Goal: Book appointment/travel/reservation

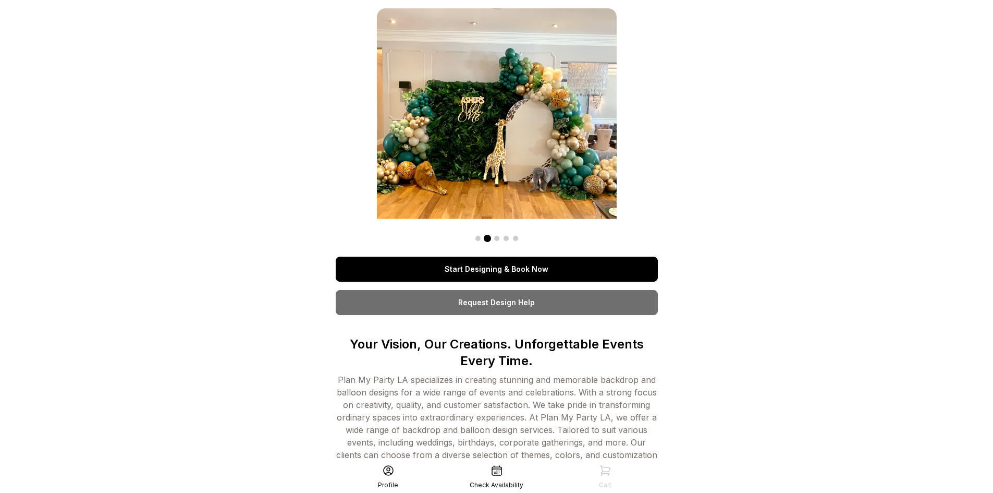
click at [549, 271] on link "Start Designing & Book Now" at bounding box center [497, 269] width 322 height 25
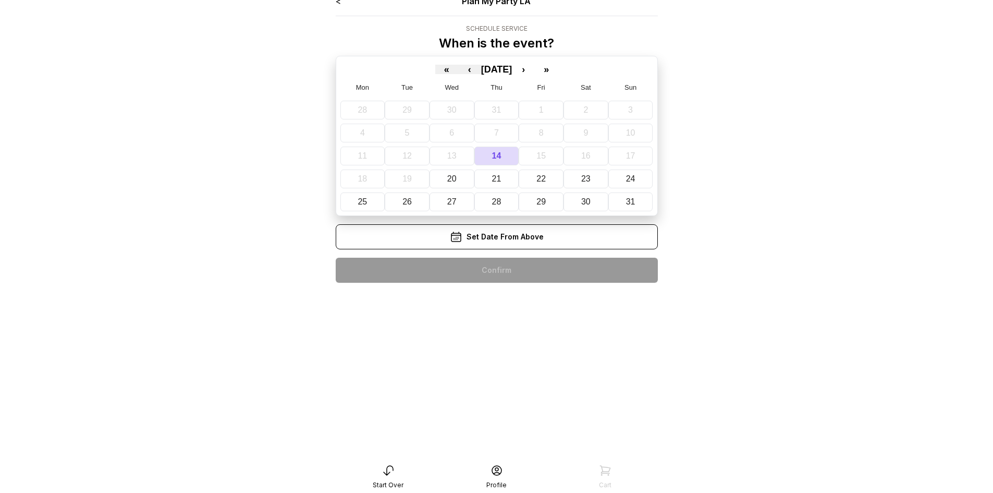
scroll to position [21, 0]
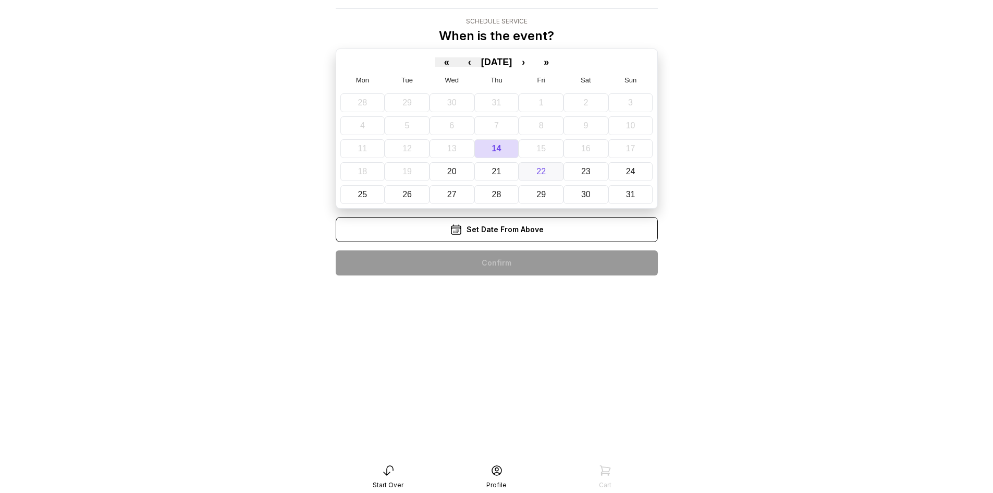
click at [543, 172] on abbr "22" at bounding box center [541, 171] width 9 height 9
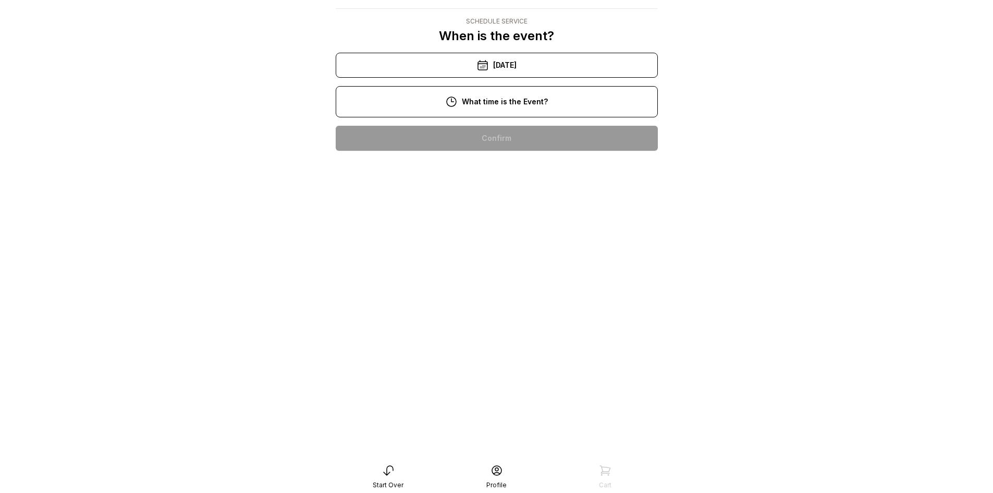
click at [503, 137] on div "10:00 am" at bounding box center [497, 138] width 306 height 25
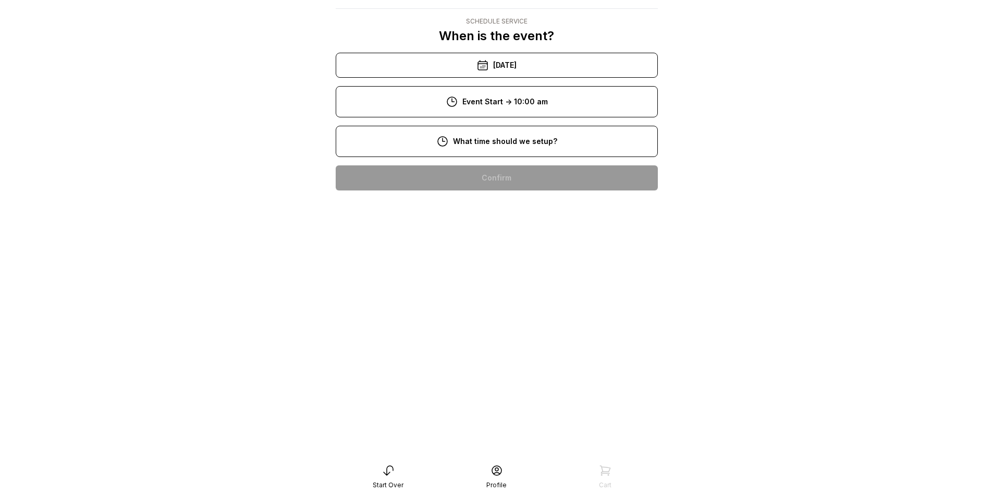
click at [494, 180] on div "8:00 am" at bounding box center [497, 177] width 306 height 25
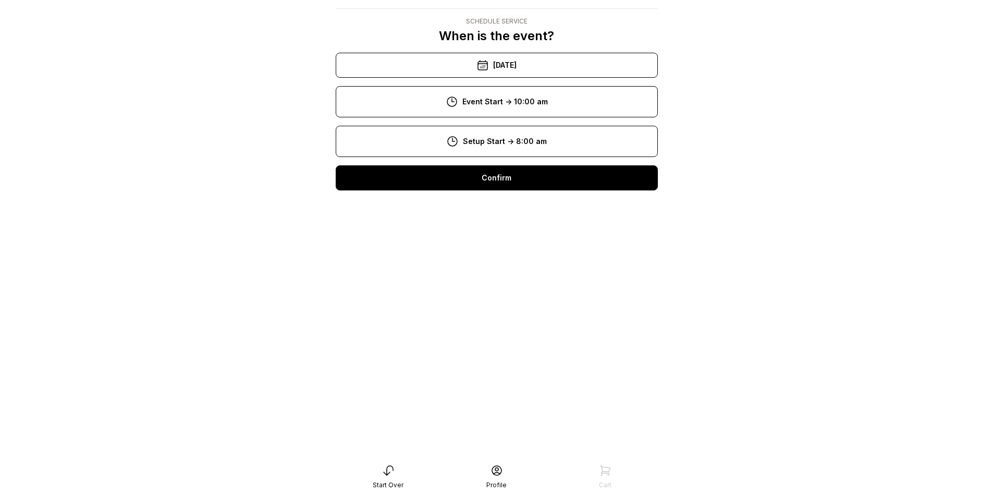
click at [505, 177] on div "Confirm" at bounding box center [497, 177] width 322 height 25
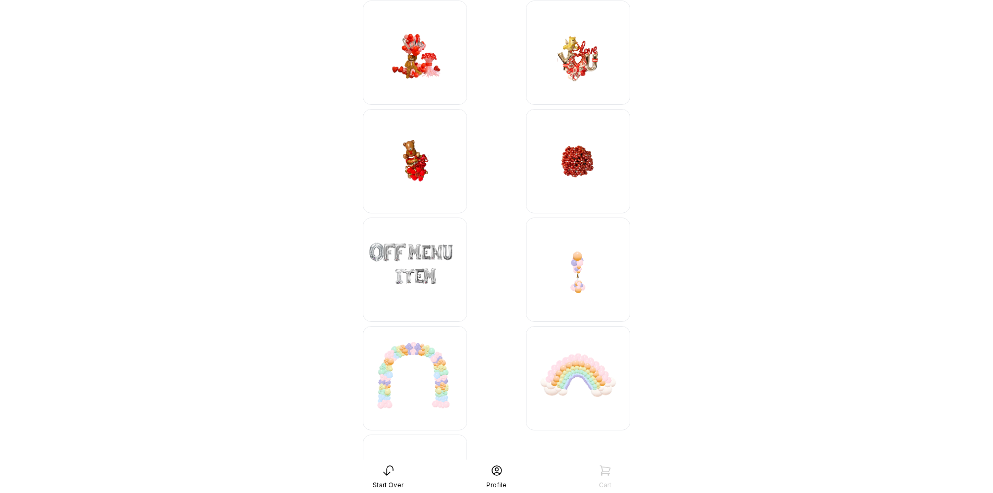
scroll to position [2809, 0]
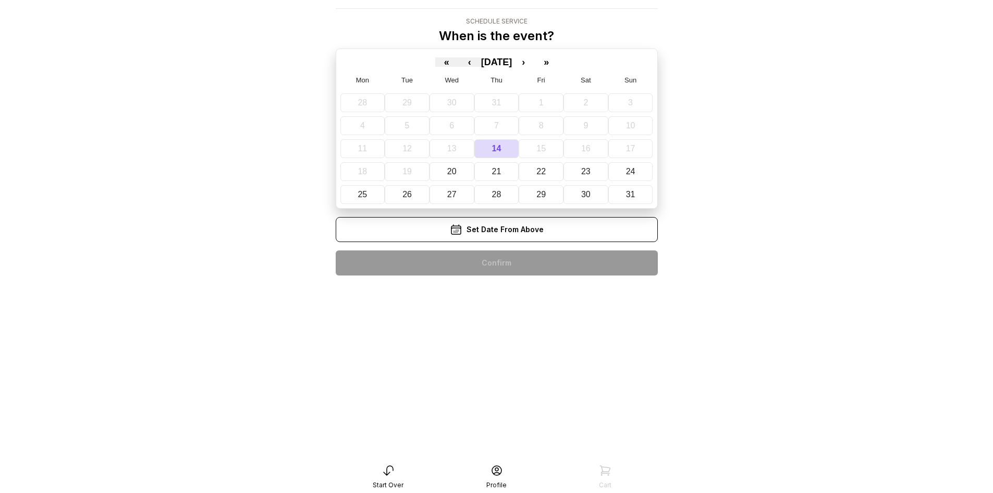
scroll to position [21, 0]
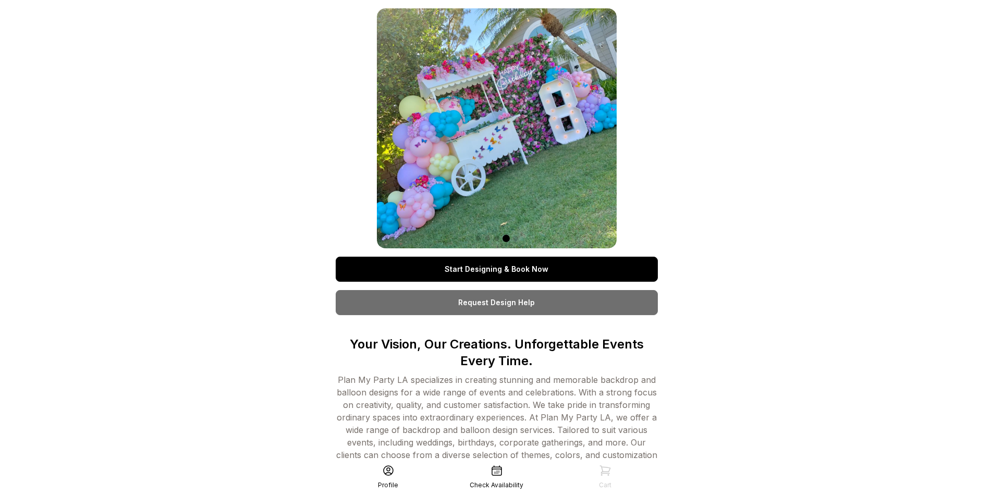
click at [566, 272] on link "Start Designing & Book Now" at bounding box center [497, 269] width 322 height 25
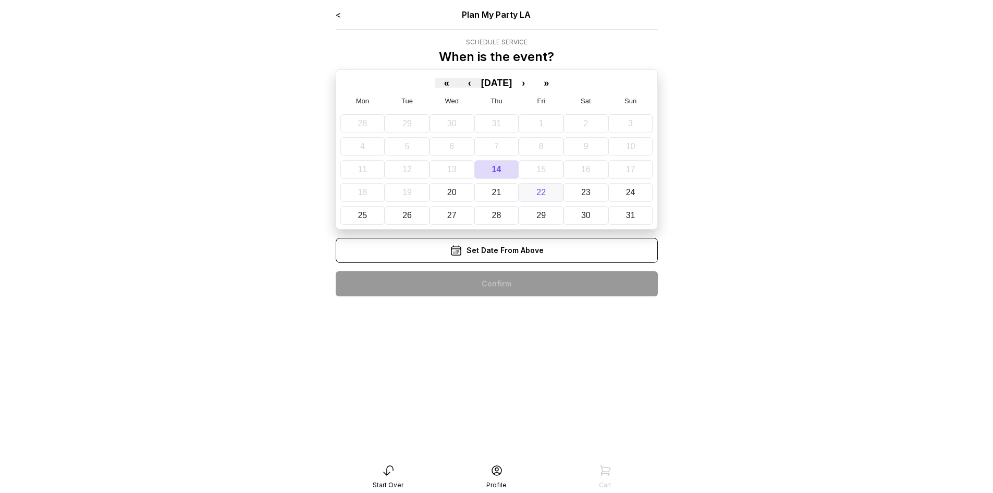
click at [544, 197] on button "22" at bounding box center [541, 192] width 45 height 19
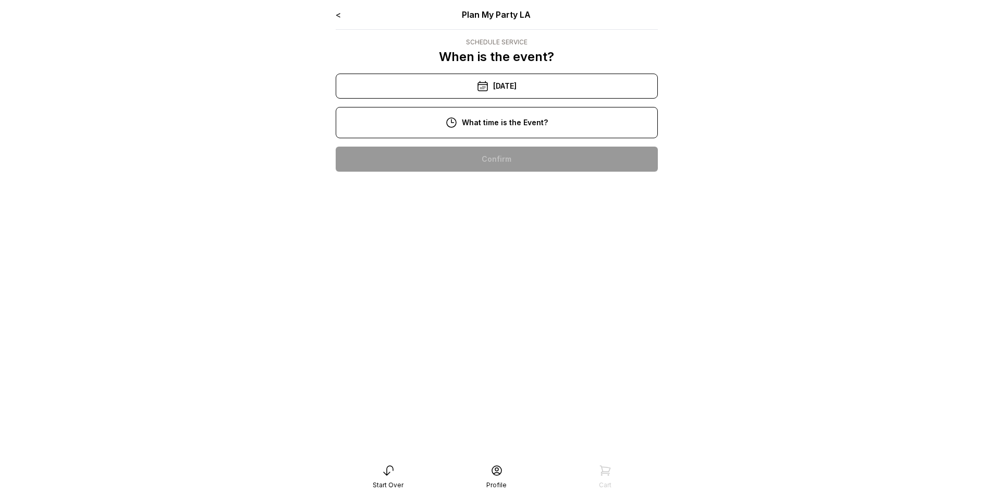
click at [517, 221] on div "12:00 pm" at bounding box center [497, 225] width 306 height 25
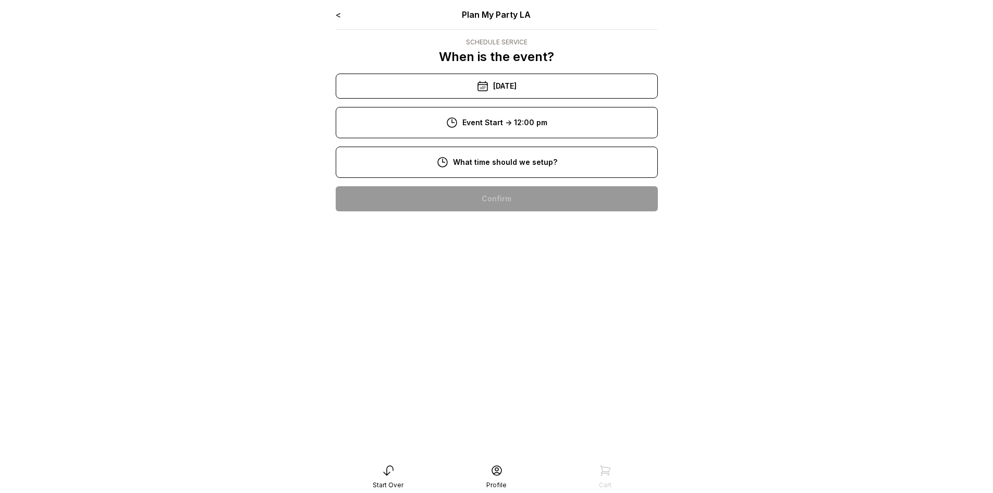
click at [522, 224] on div "9:00 am" at bounding box center [497, 232] width 306 height 25
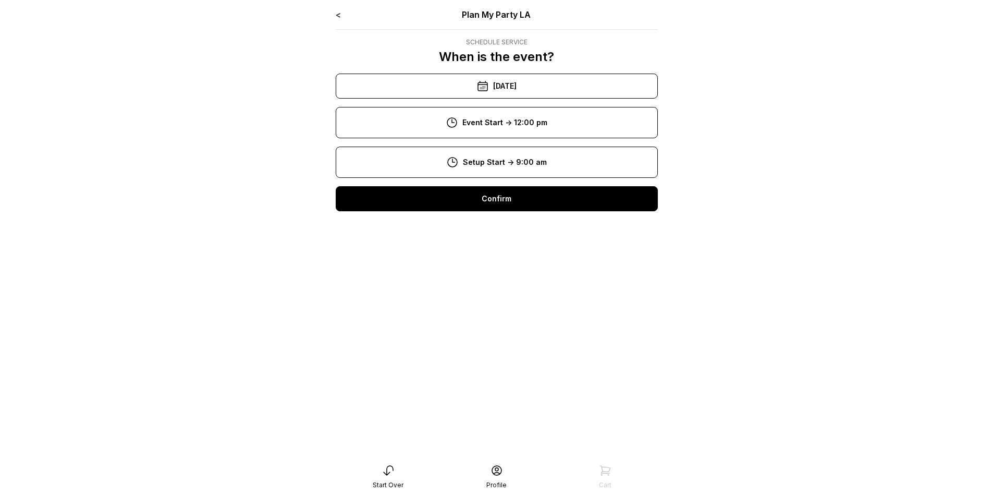
click at [527, 195] on div "Confirm" at bounding box center [497, 198] width 322 height 25
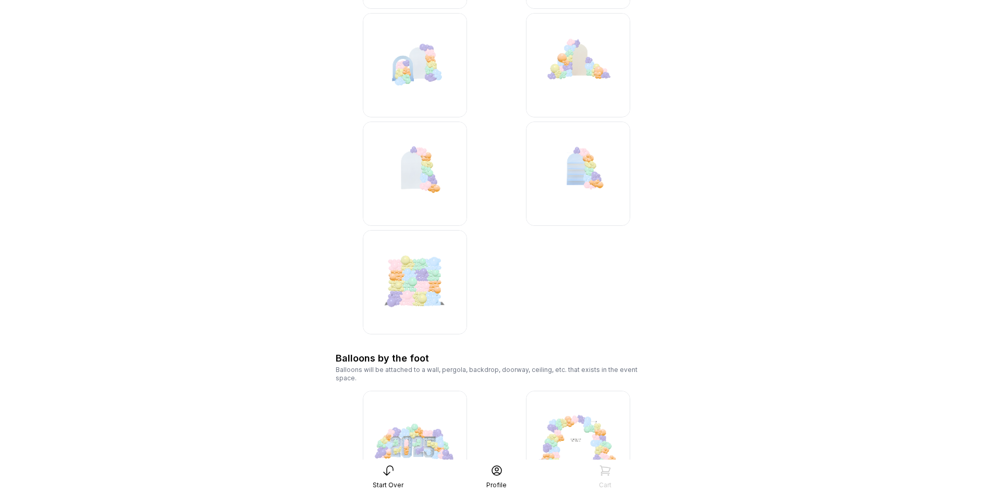
scroll to position [1141, 0]
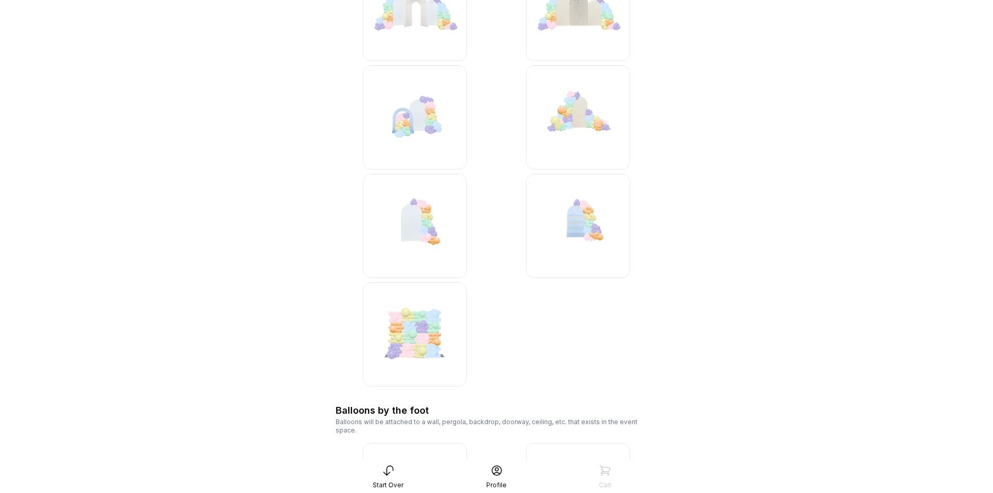
click at [425, 237] on img at bounding box center [415, 226] width 104 height 104
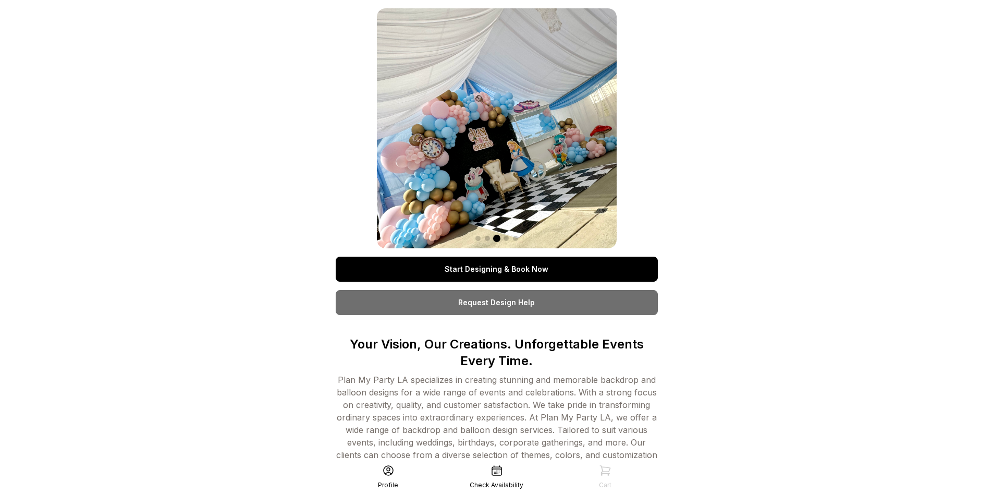
click at [496, 264] on link "Start Designing & Book Now" at bounding box center [497, 269] width 322 height 25
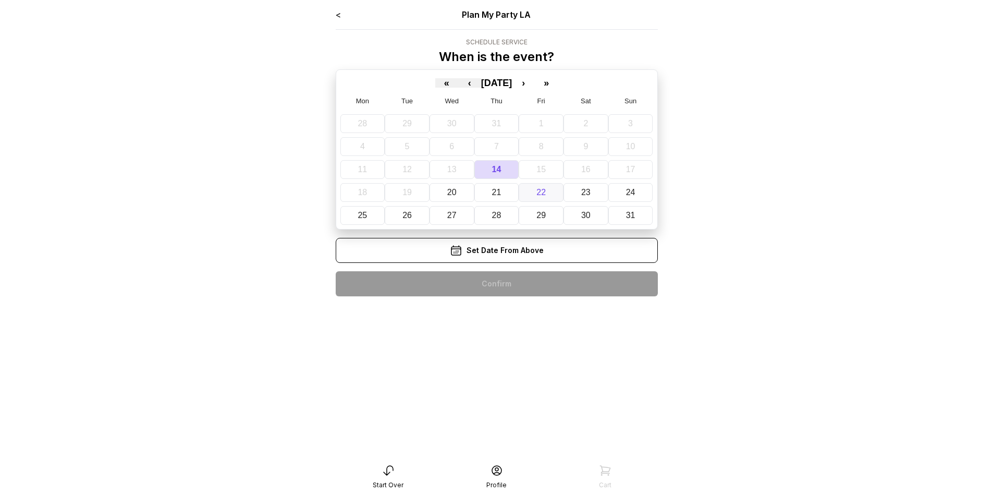
click at [536, 196] on button "22" at bounding box center [541, 192] width 45 height 19
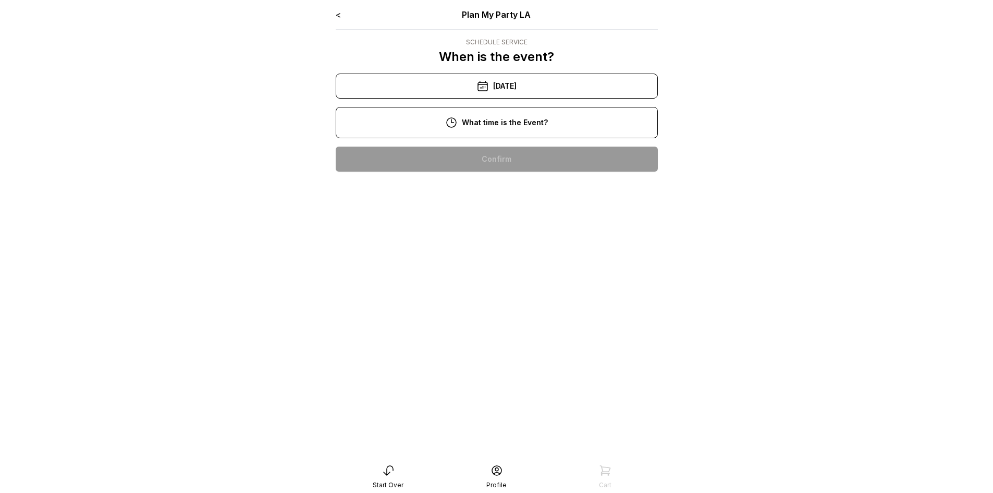
click at [535, 193] on div "11:00 am" at bounding box center [497, 192] width 306 height 25
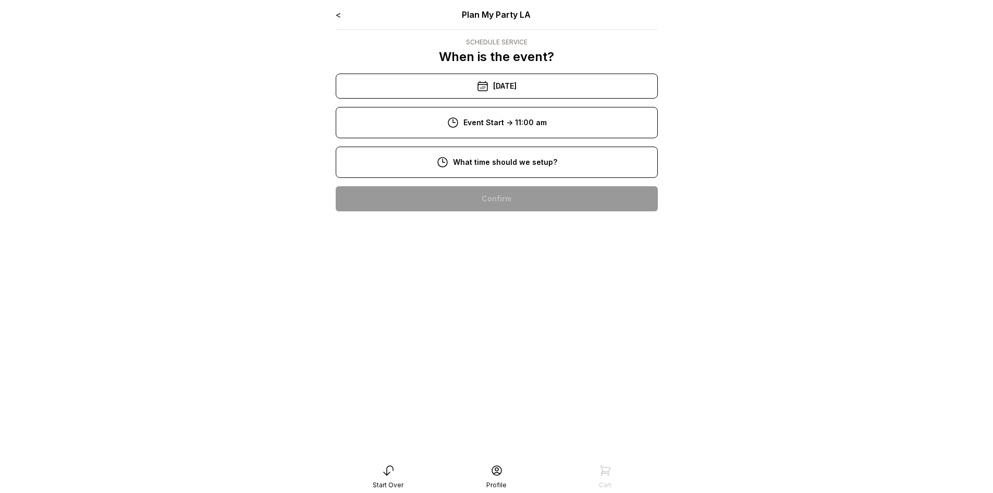
click at [546, 203] on div "8:00 am" at bounding box center [497, 198] width 306 height 25
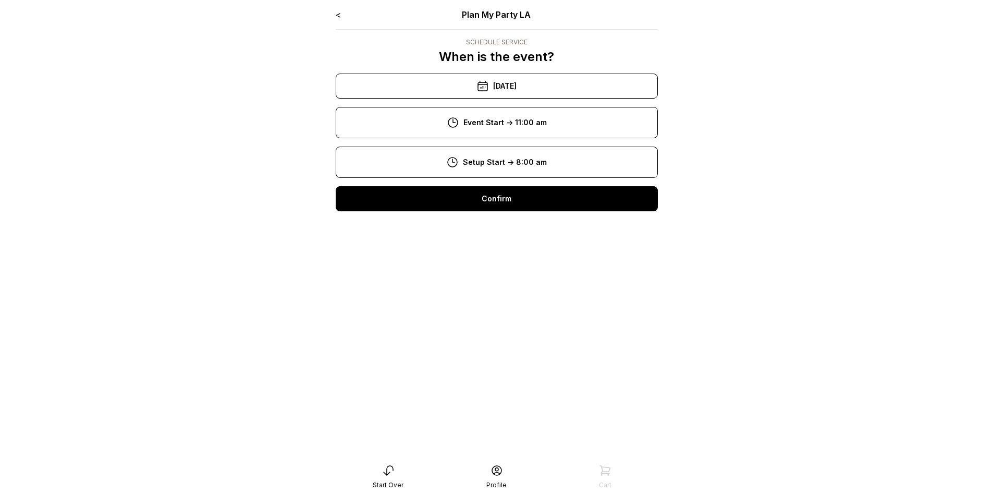
click at [545, 203] on div "Confirm" at bounding box center [497, 198] width 322 height 25
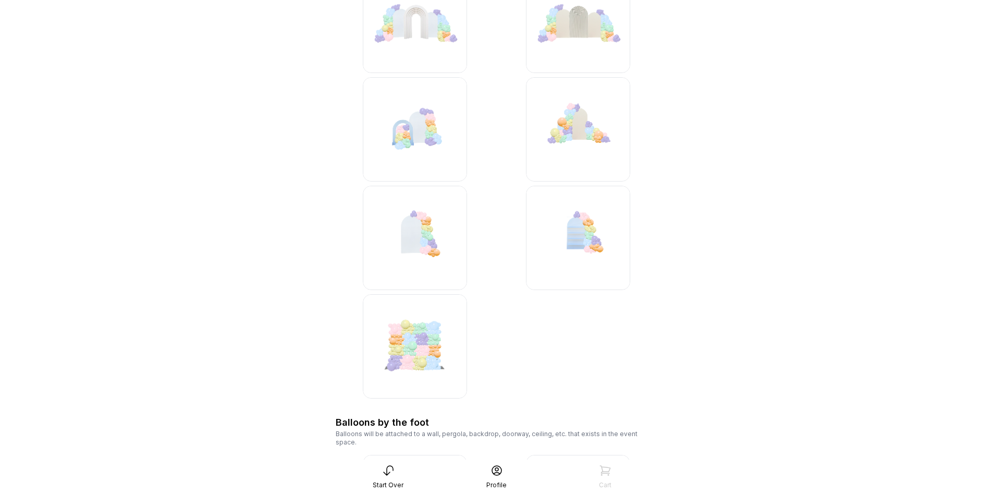
scroll to position [1147, 0]
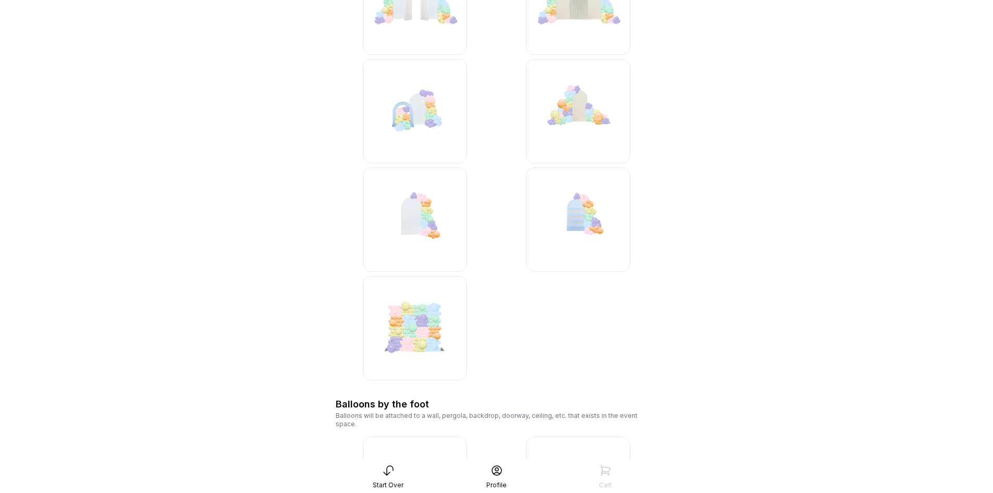
click at [581, 225] on img at bounding box center [578, 219] width 104 height 104
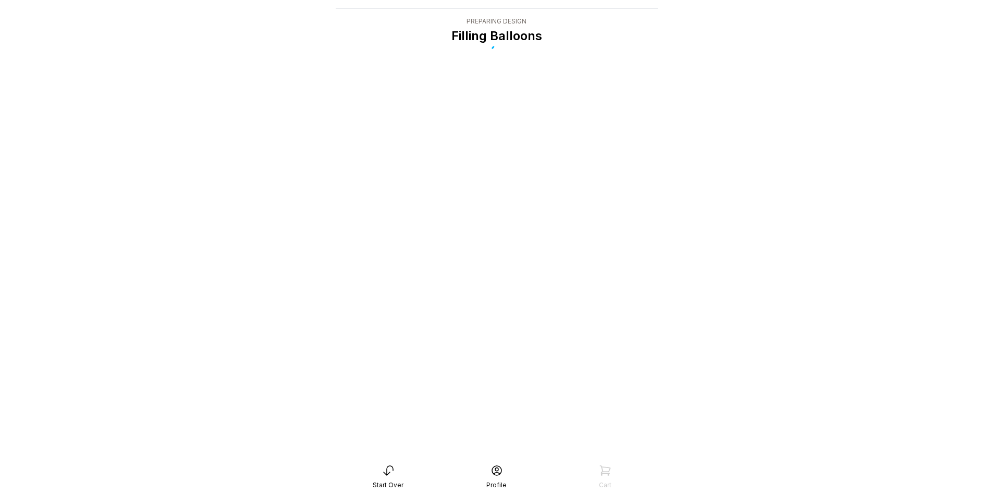
scroll to position [21, 0]
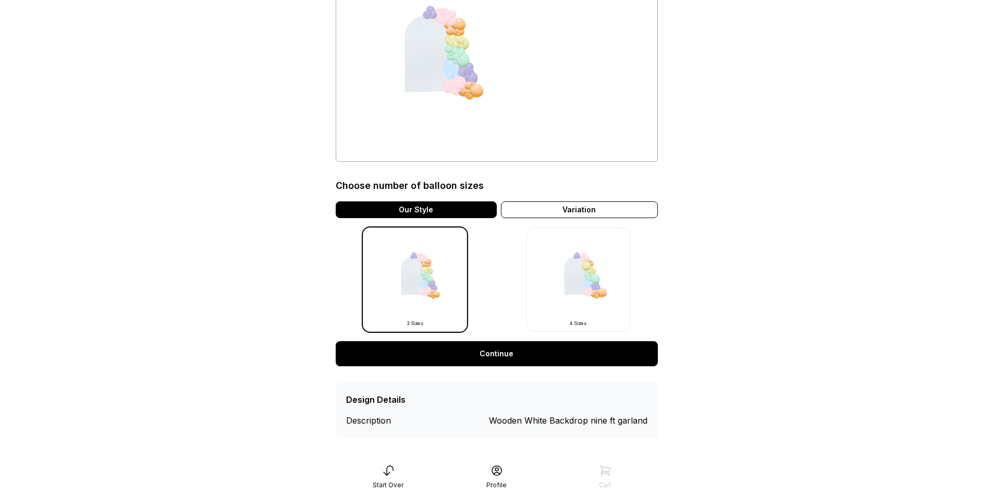
scroll to position [125, 0]
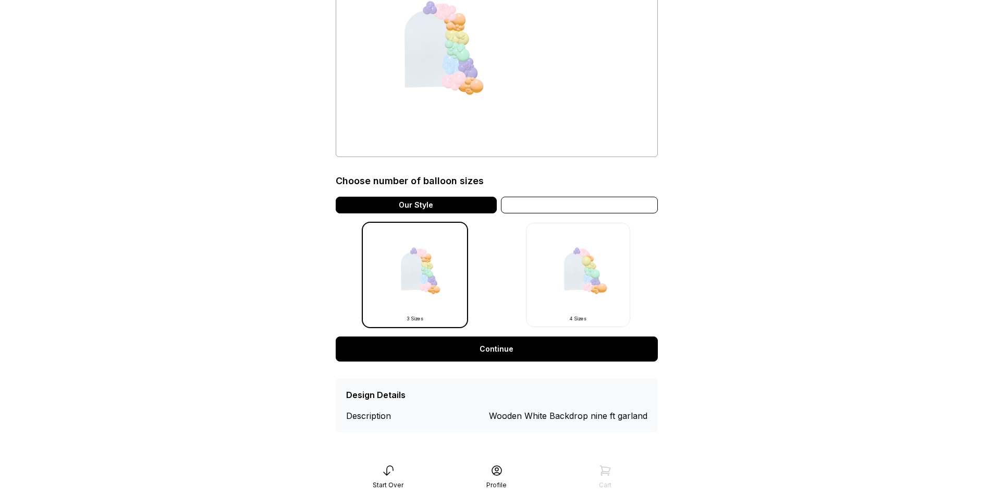
click at [585, 205] on div "Variation" at bounding box center [579, 205] width 157 height 17
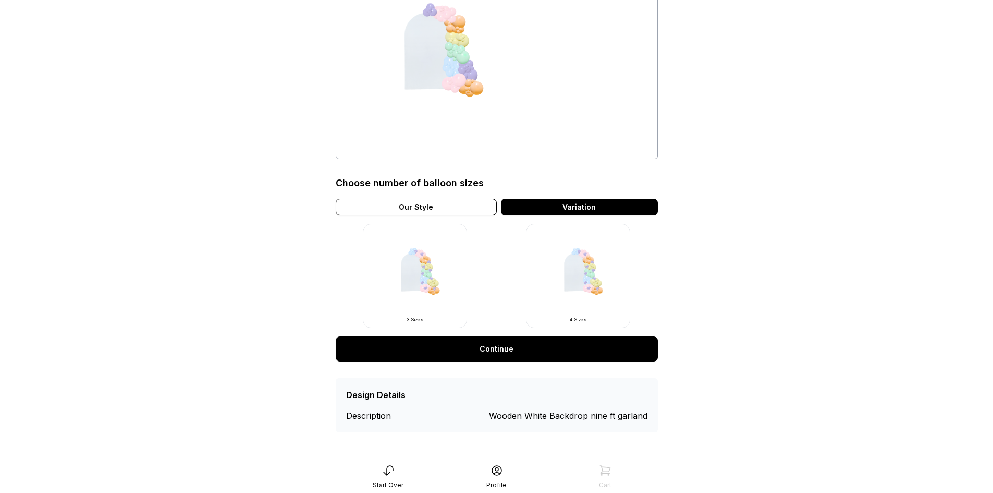
scroll to position [123, 0]
click at [581, 267] on img at bounding box center [578, 276] width 104 height 104
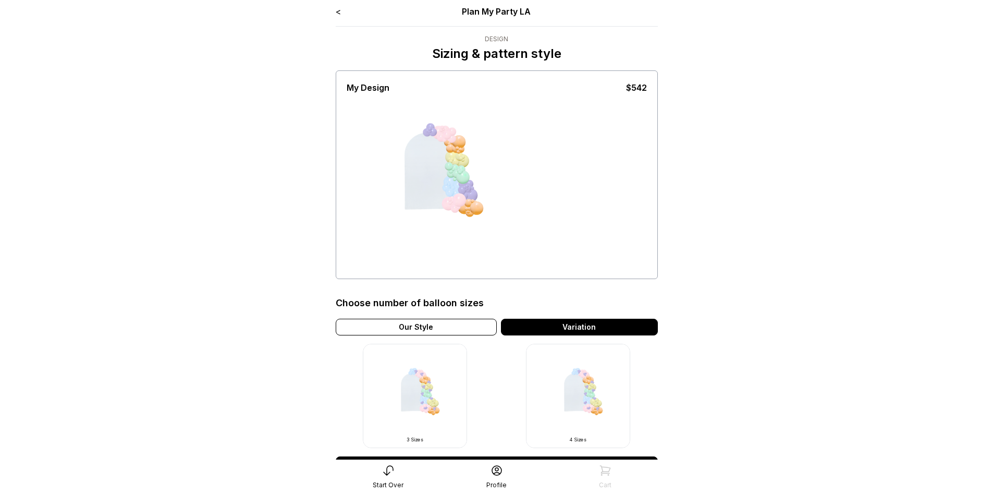
scroll to position [104, 0]
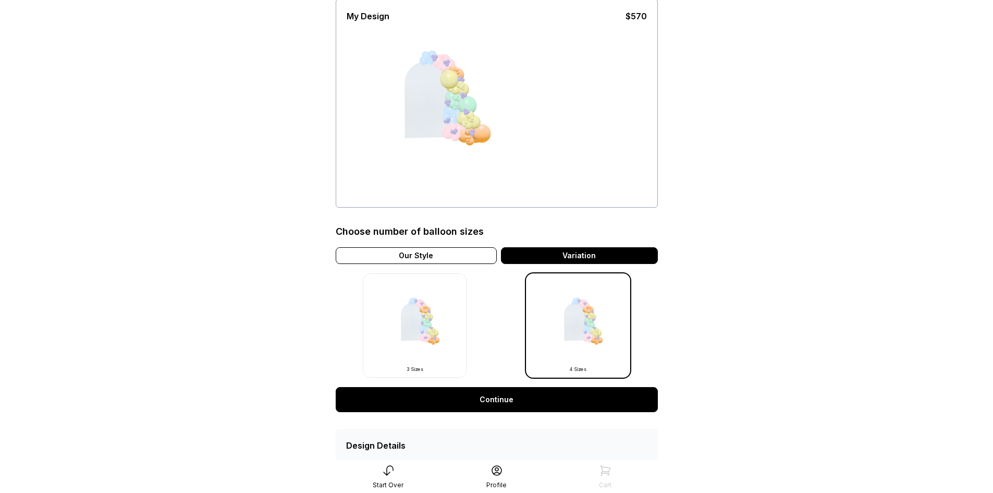
scroll to position [125, 0]
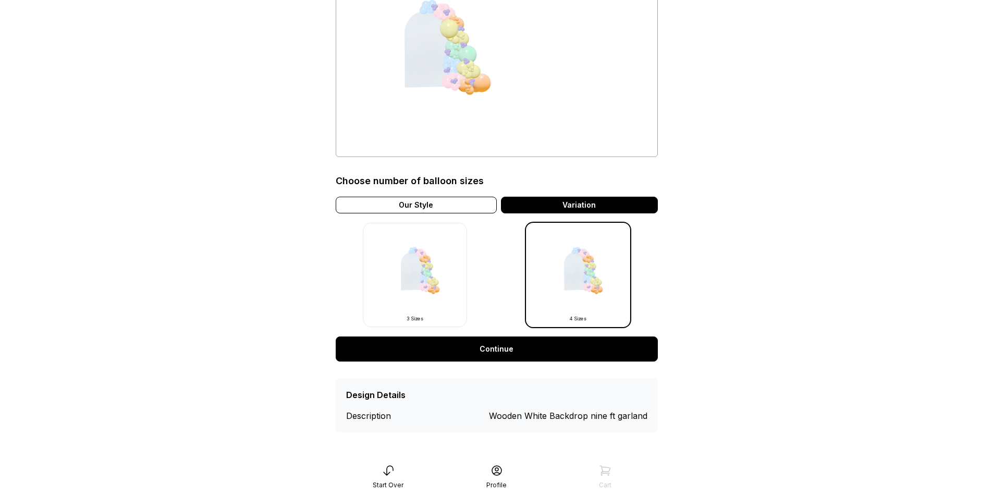
click at [441, 273] on img at bounding box center [415, 275] width 104 height 104
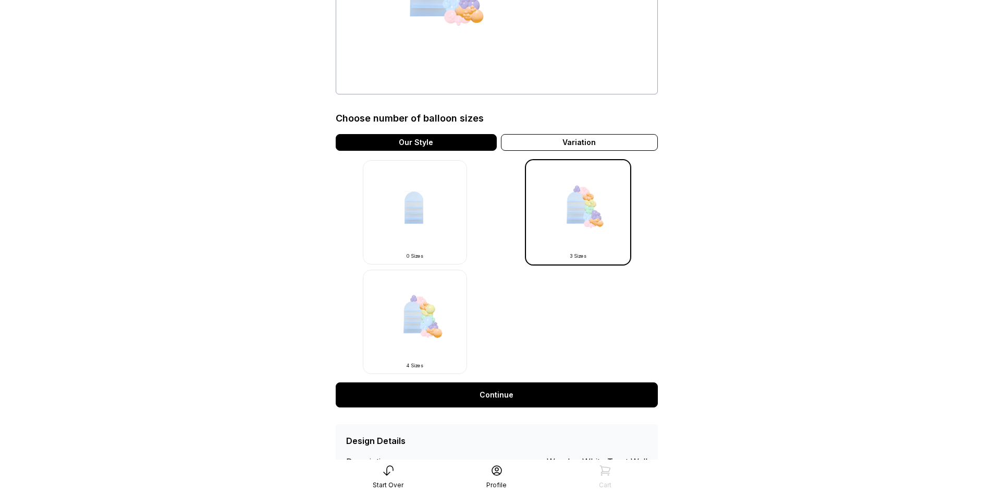
scroll to position [209, 0]
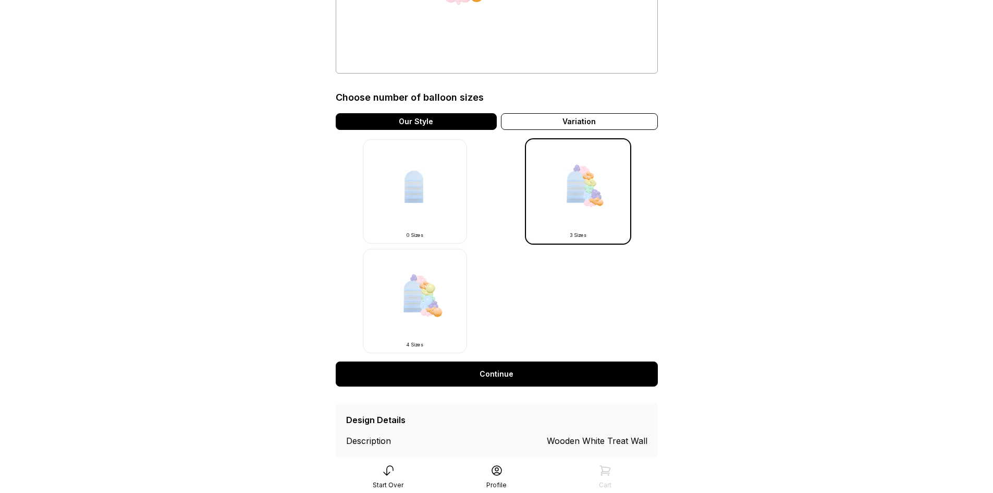
click at [419, 318] on img at bounding box center [415, 301] width 104 height 104
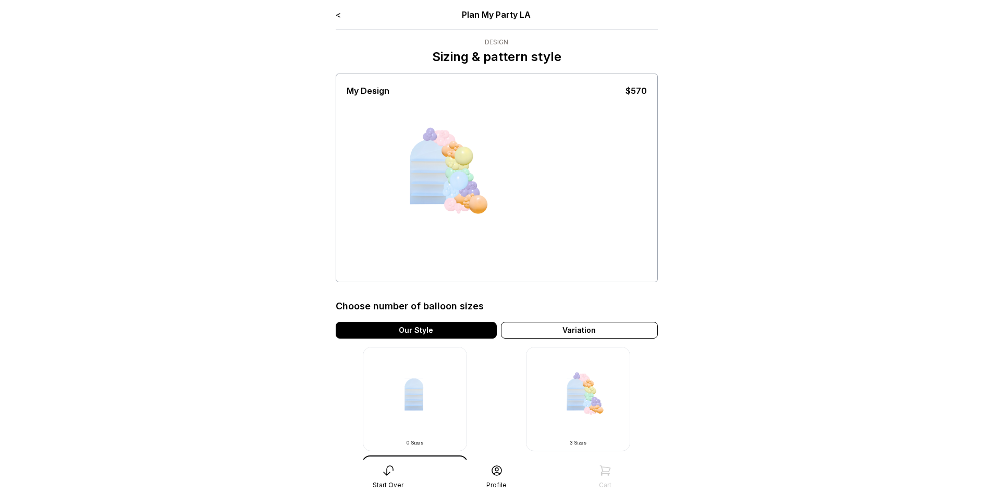
click at [601, 402] on img at bounding box center [578, 399] width 104 height 104
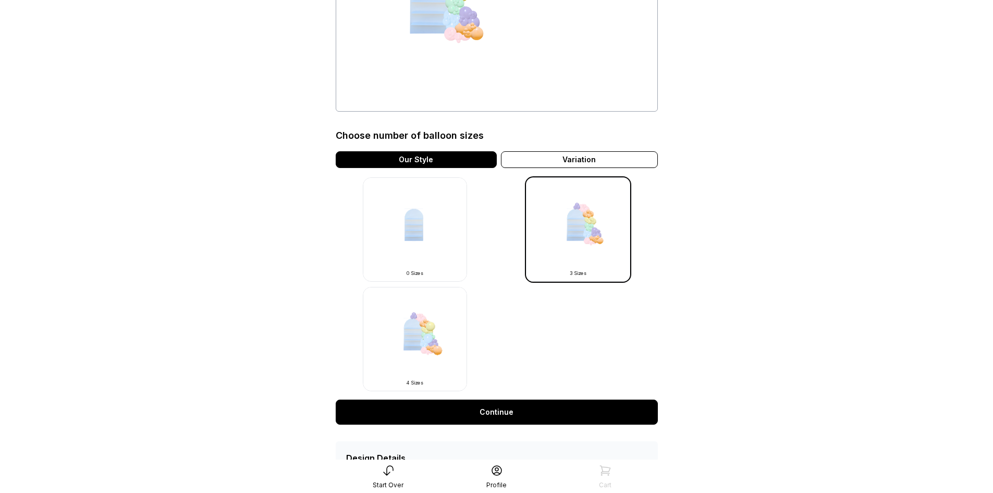
scroll to position [234, 0]
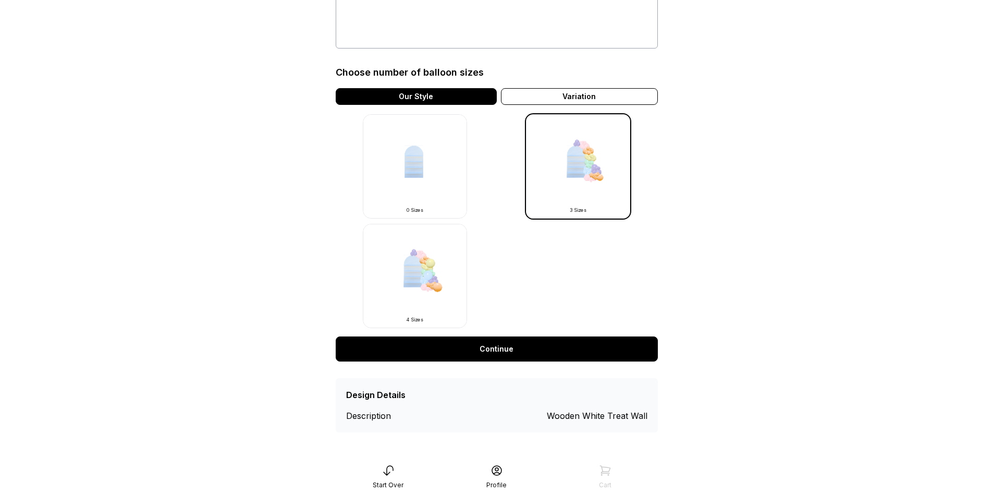
click at [409, 281] on img at bounding box center [415, 276] width 104 height 104
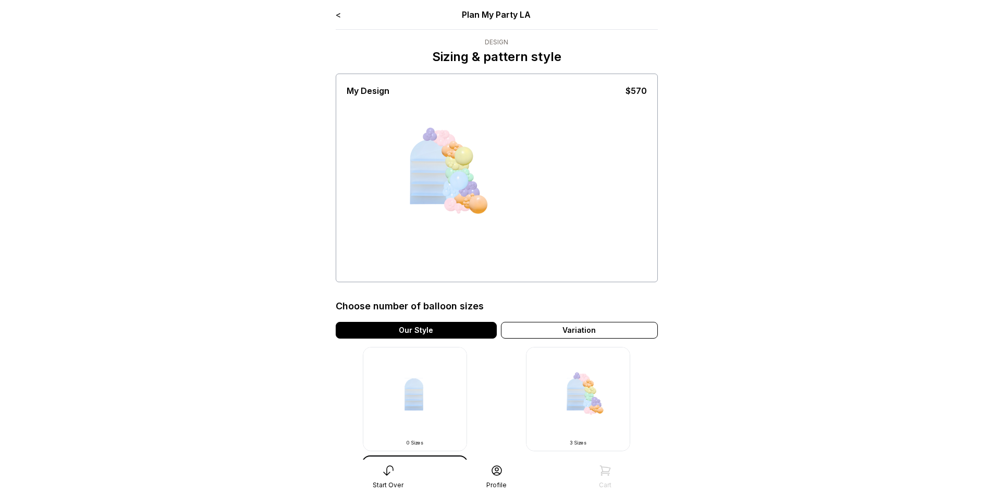
click at [590, 396] on img at bounding box center [578, 399] width 104 height 104
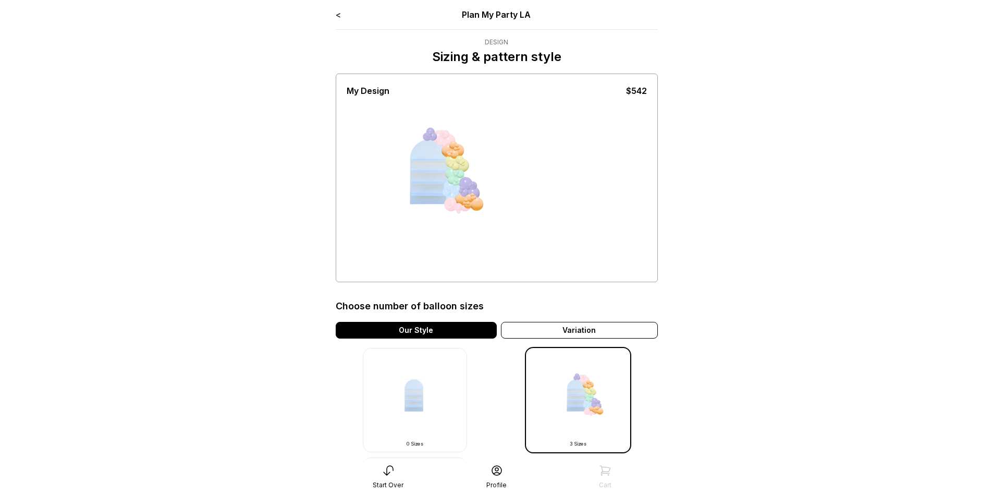
click at [338, 16] on link "<" at bounding box center [338, 14] width 5 height 10
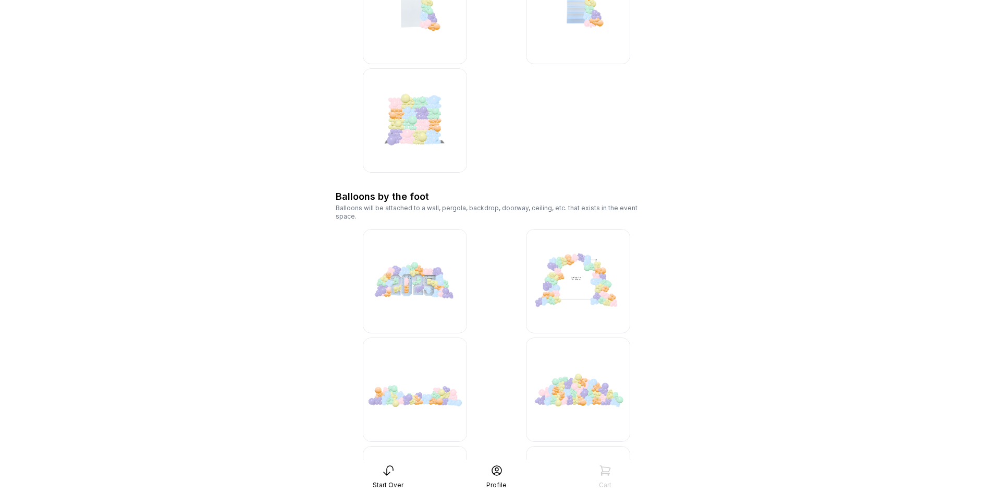
scroll to position [1356, 0]
click at [580, 278] on img at bounding box center [578, 280] width 104 height 104
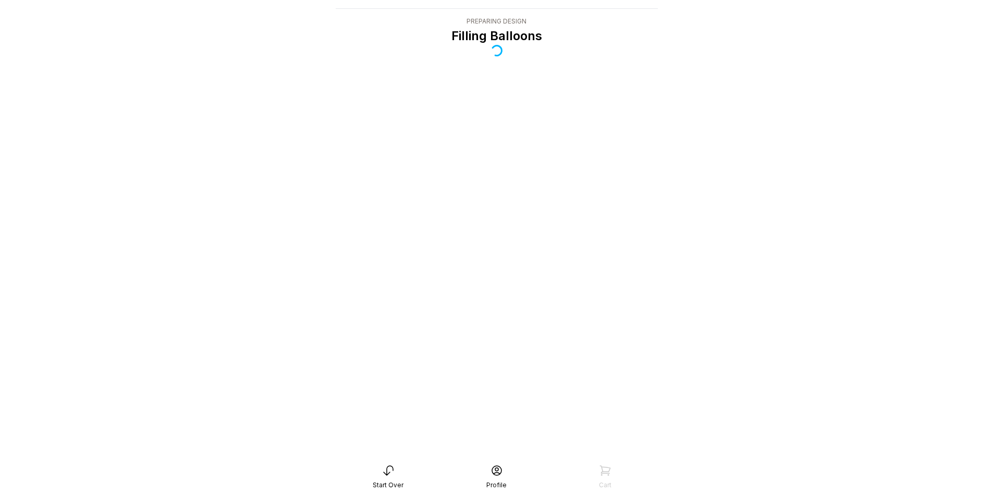
scroll to position [21, 0]
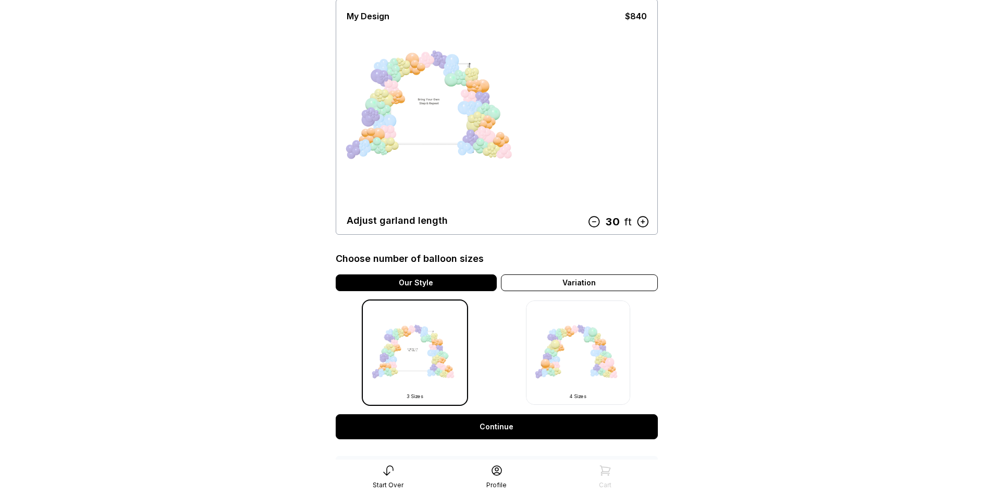
scroll to position [152, 0]
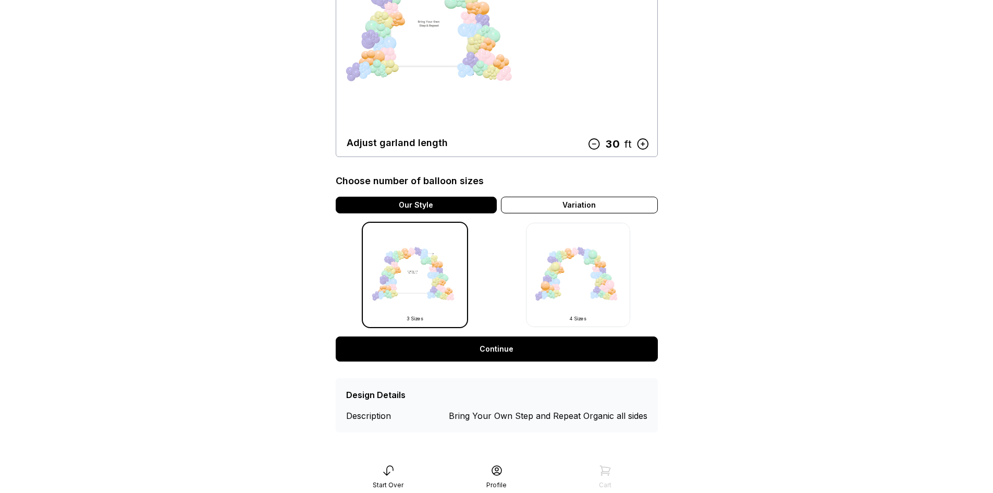
click at [581, 290] on img at bounding box center [578, 275] width 104 height 104
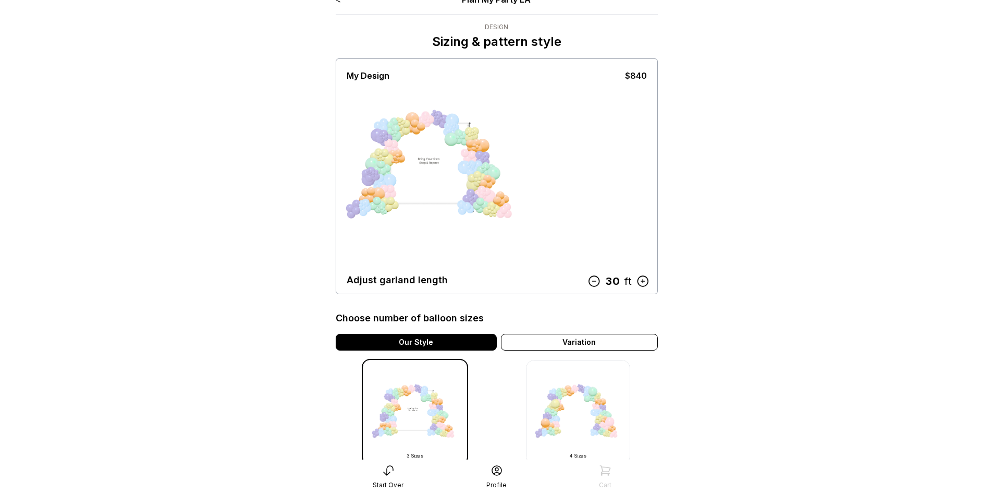
scroll to position [0, 0]
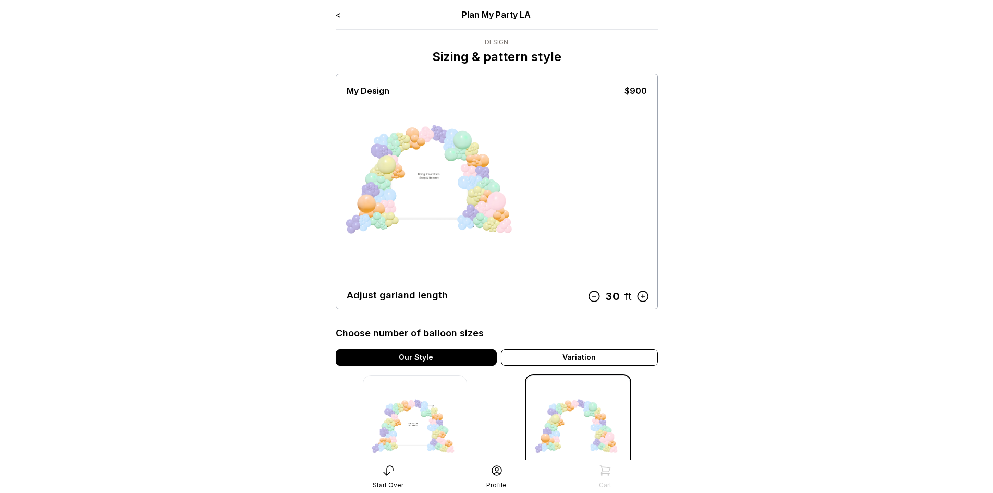
scroll to position [104, 0]
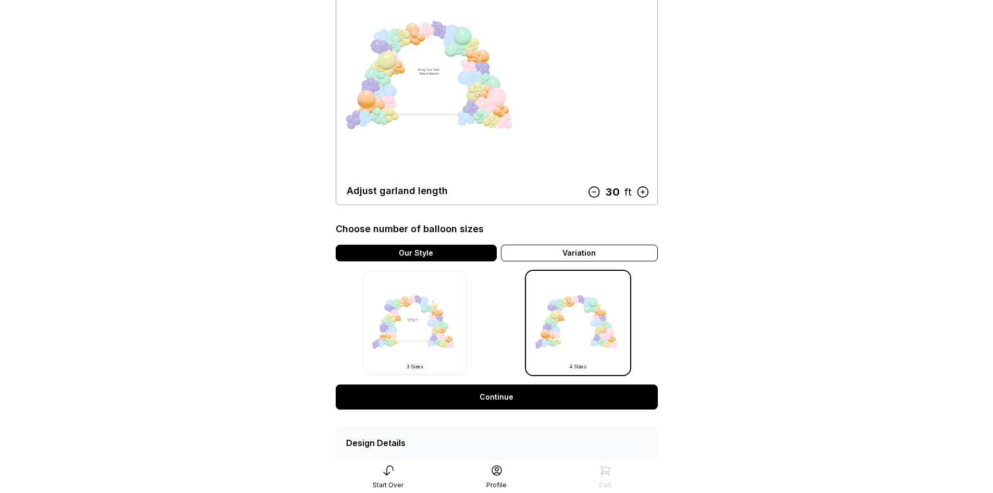
click at [466, 307] on img at bounding box center [415, 323] width 104 height 104
click at [406, 310] on img at bounding box center [415, 323] width 104 height 104
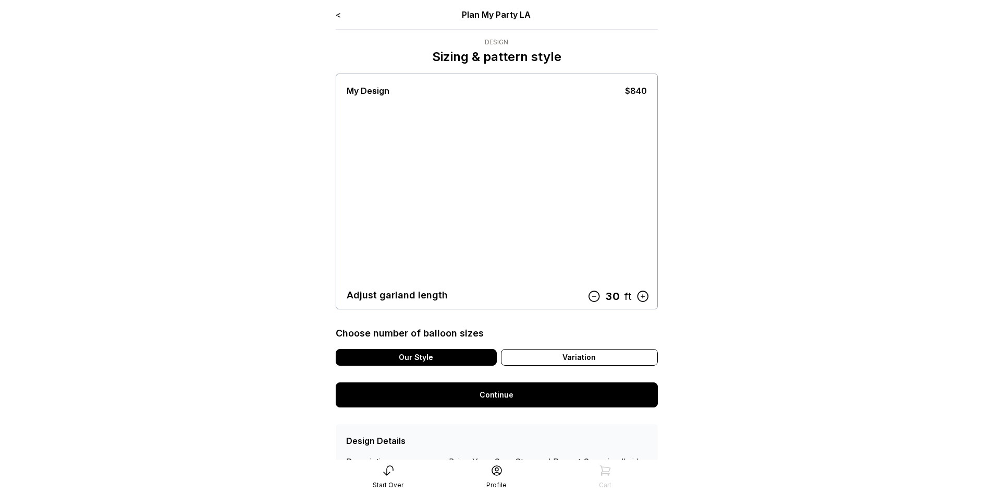
click at [594, 194] on div "My Design $840 Adjust garland length 30 ft" at bounding box center [497, 191] width 300 height 230
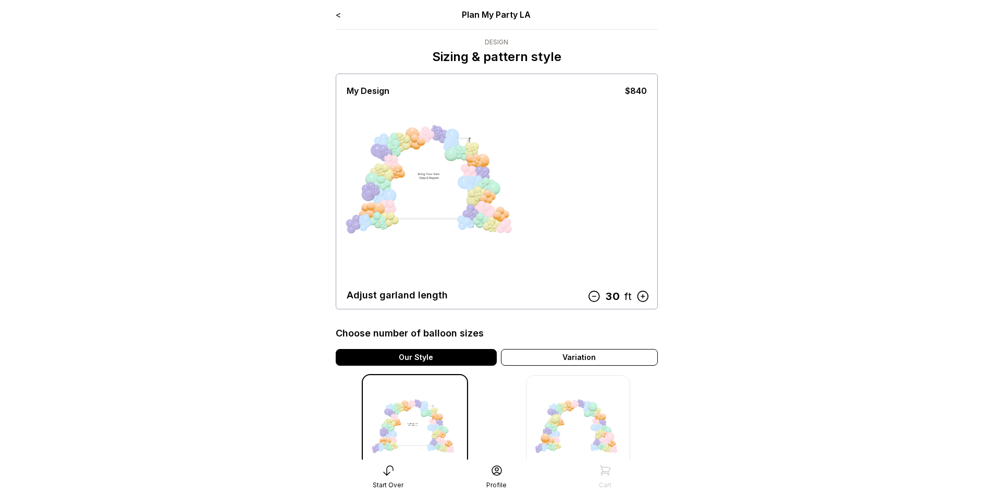
click at [595, 298] on icon at bounding box center [594, 296] width 14 height 14
click at [595, 298] on icon at bounding box center [595, 296] width 14 height 14
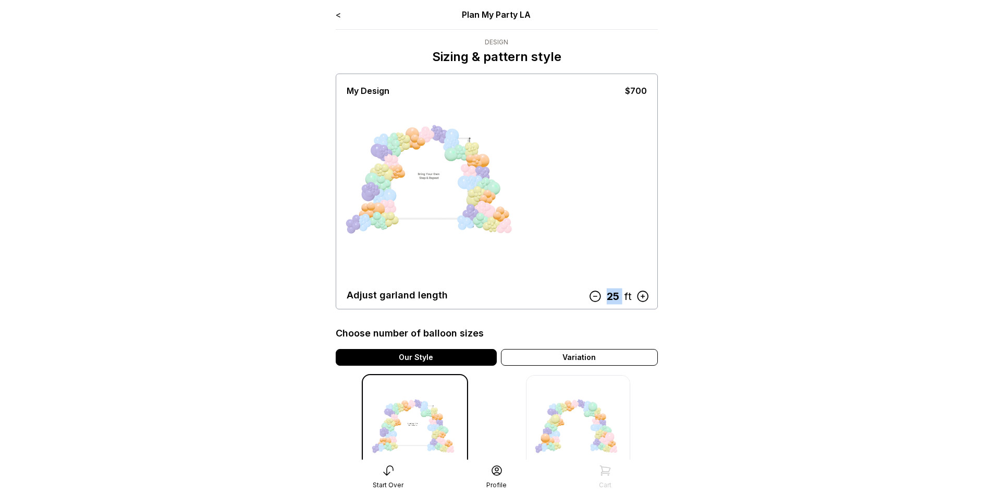
click at [595, 298] on icon at bounding box center [595, 296] width 14 height 14
click at [595, 296] on icon at bounding box center [595, 296] width 10 height 10
click at [595, 296] on icon at bounding box center [597, 296] width 10 height 10
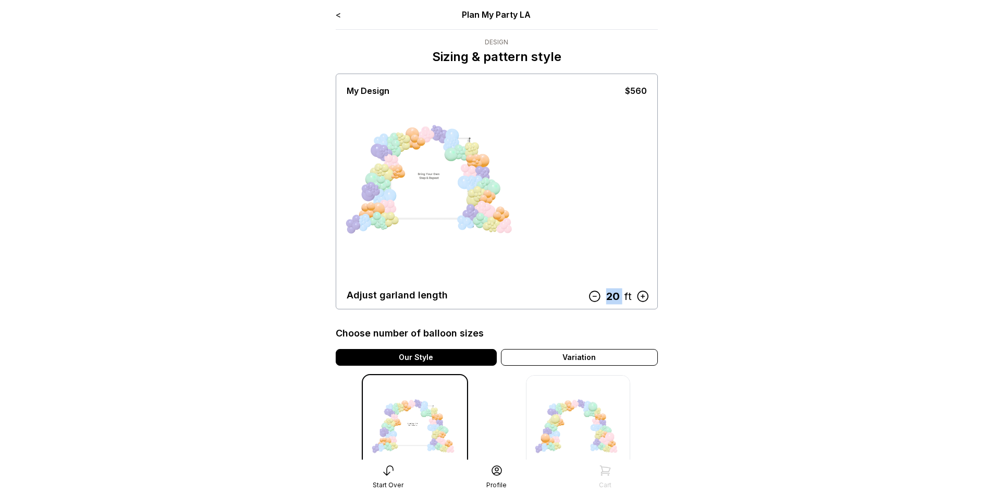
click at [595, 296] on icon at bounding box center [594, 296] width 10 height 10
click at [595, 296] on icon at bounding box center [597, 296] width 10 height 10
click at [595, 296] on icon at bounding box center [597, 296] width 14 height 14
click at [595, 296] on icon at bounding box center [597, 296] width 10 height 10
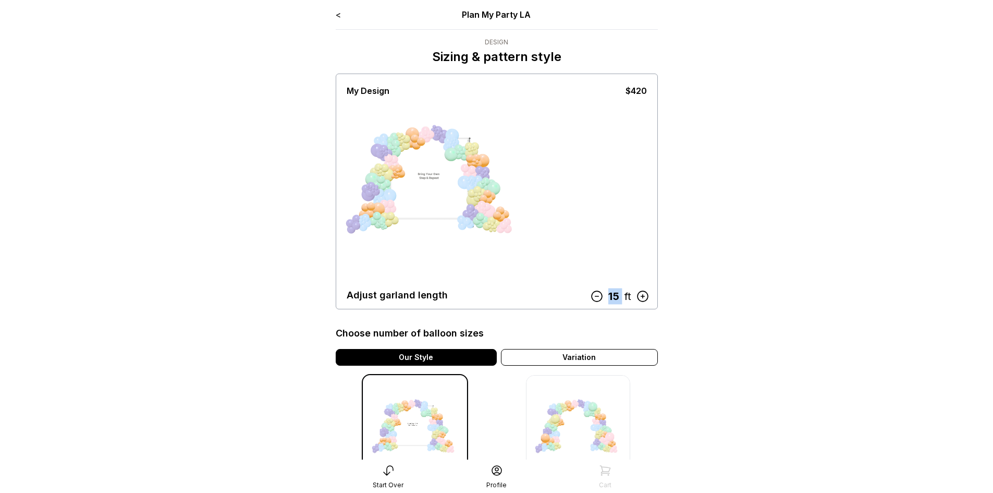
click at [595, 296] on icon at bounding box center [597, 296] width 14 height 14
click at [595, 296] on icon at bounding box center [597, 296] width 10 height 10
click at [595, 296] on icon at bounding box center [597, 296] width 14 height 14
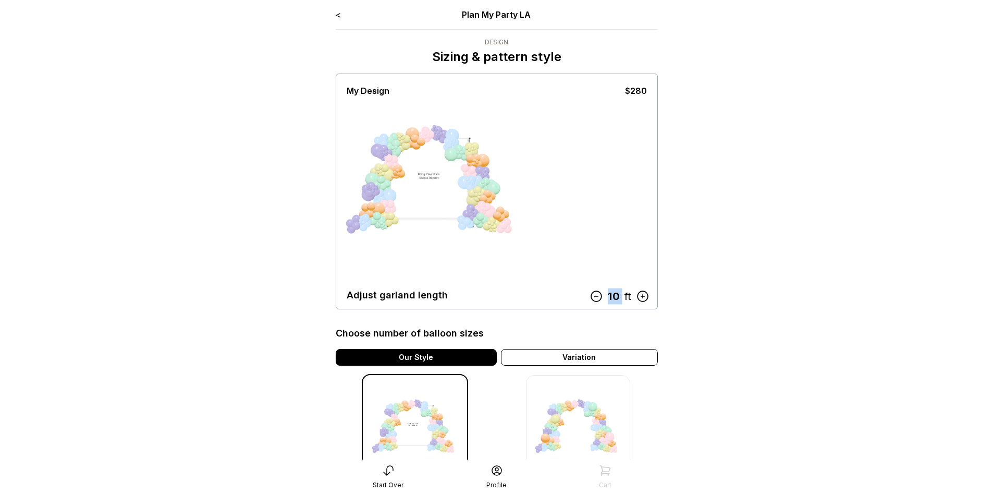
click at [595, 296] on icon at bounding box center [596, 296] width 10 height 10
click at [595, 296] on icon at bounding box center [601, 296] width 14 height 14
click at [337, 16] on link "<" at bounding box center [338, 14] width 5 height 10
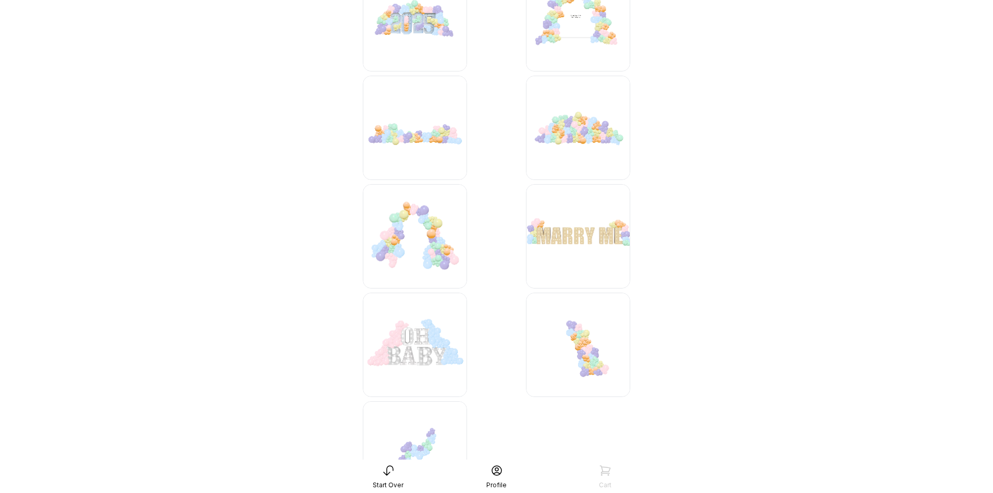
scroll to position [1877, 0]
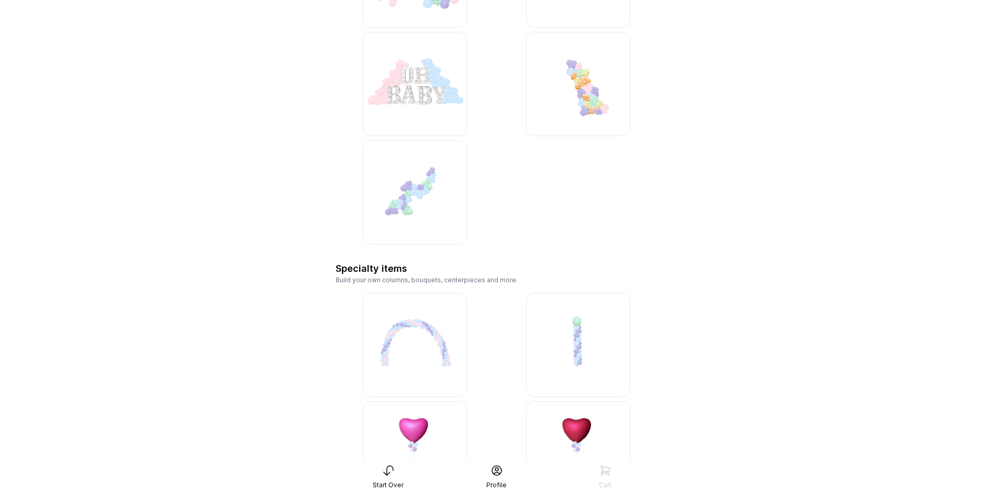
click at [410, 345] on img at bounding box center [415, 345] width 104 height 104
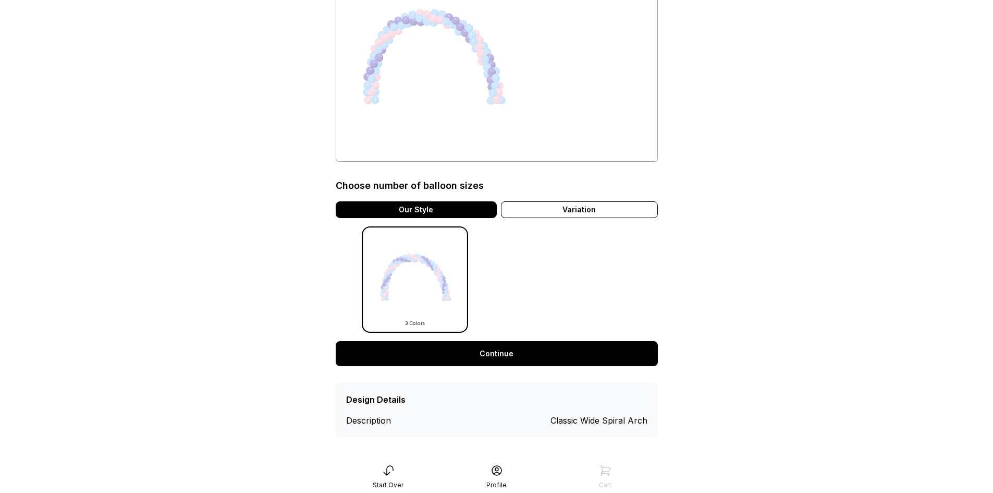
scroll to position [125, 0]
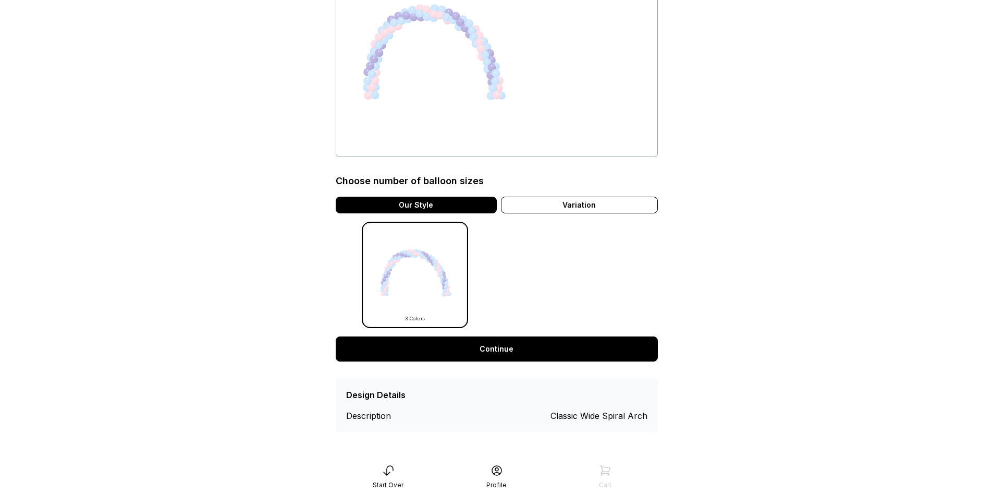
click at [409, 276] on img at bounding box center [415, 275] width 104 height 104
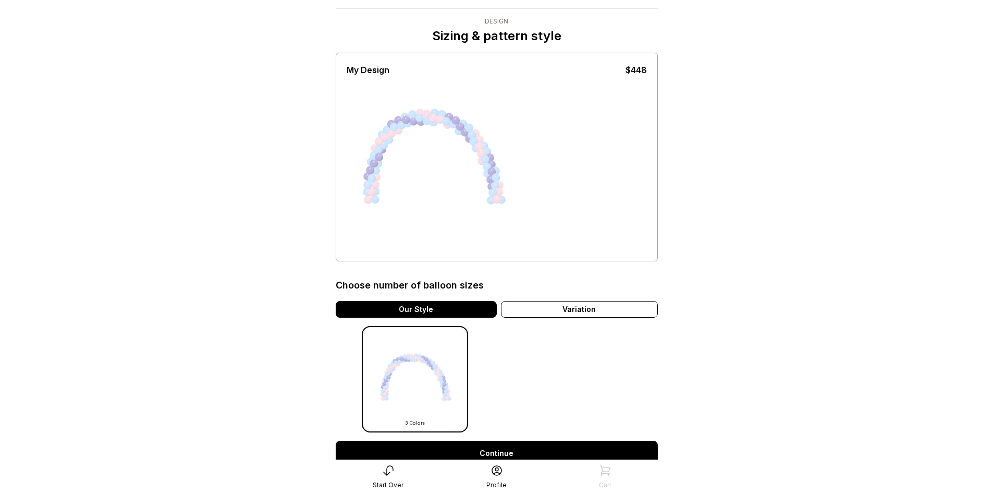
scroll to position [125, 0]
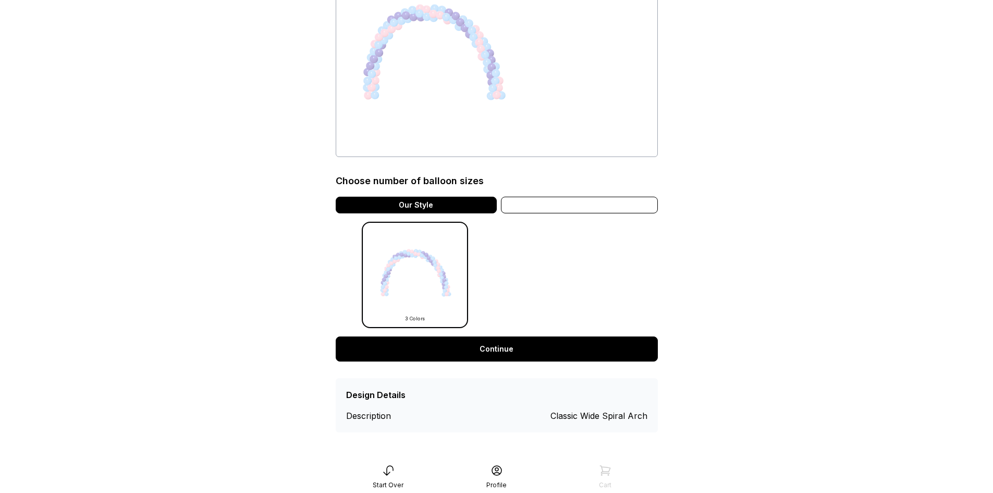
click at [584, 204] on div "Variation" at bounding box center [579, 205] width 157 height 17
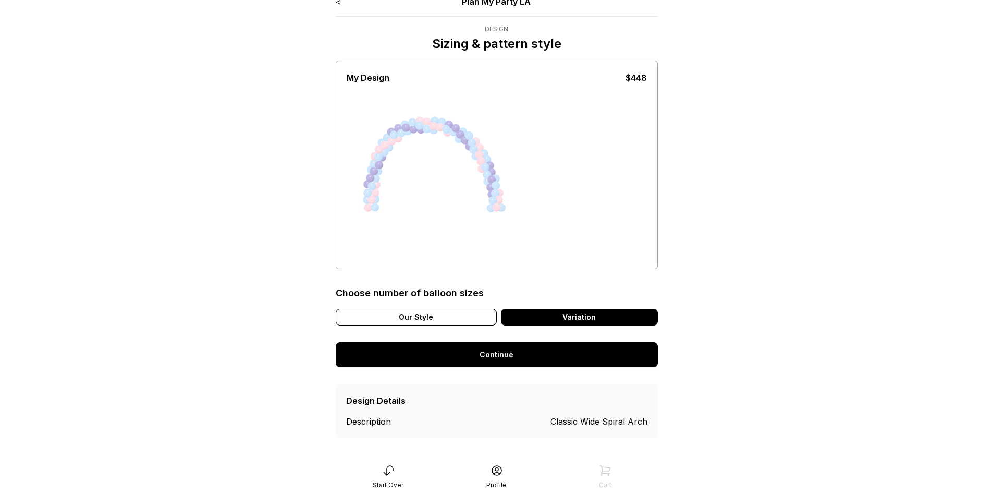
scroll to position [0, 0]
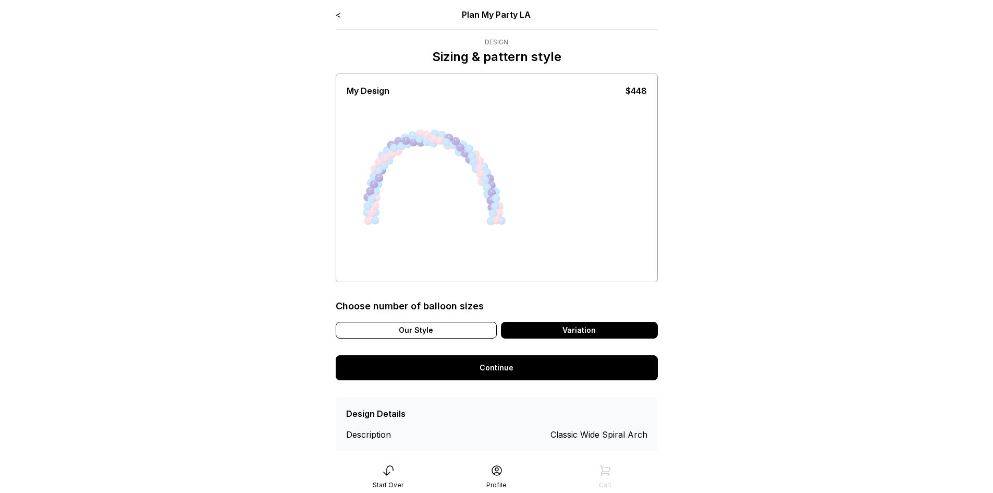
click at [339, 17] on link "<" at bounding box center [338, 14] width 5 height 10
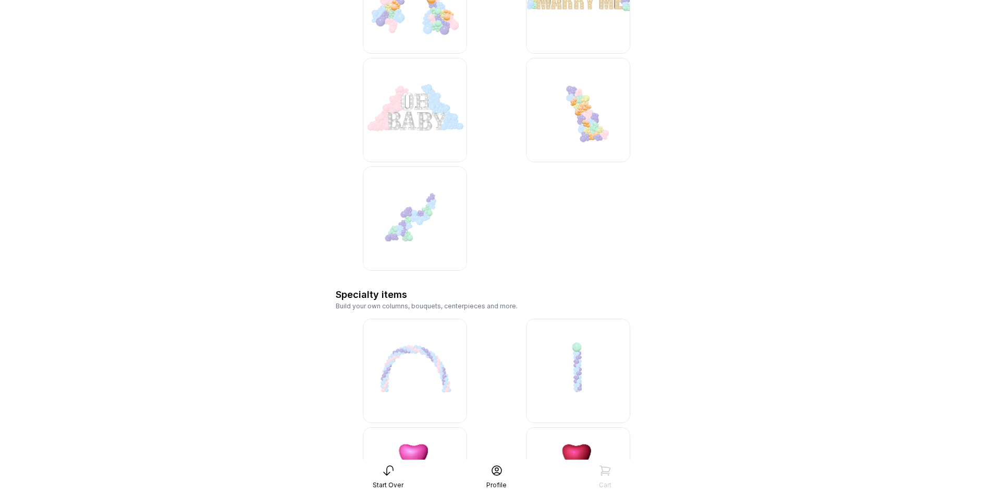
scroll to position [2034, 0]
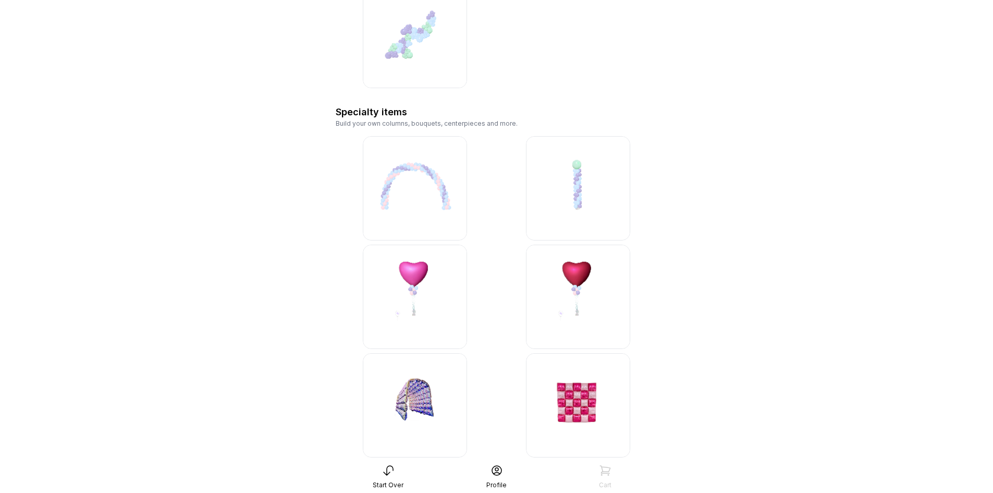
click at [430, 179] on img at bounding box center [415, 188] width 104 height 104
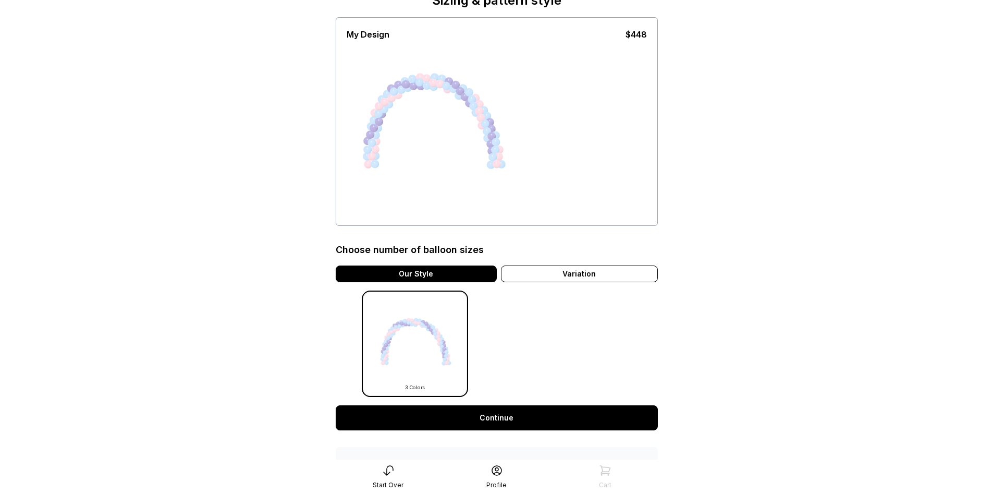
scroll to position [125, 0]
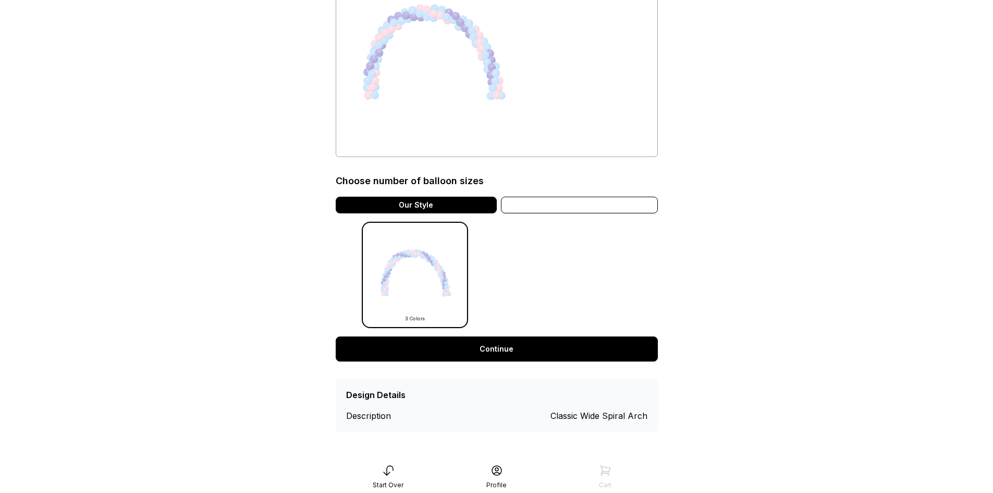
click at [587, 209] on div "Variation" at bounding box center [579, 205] width 157 height 17
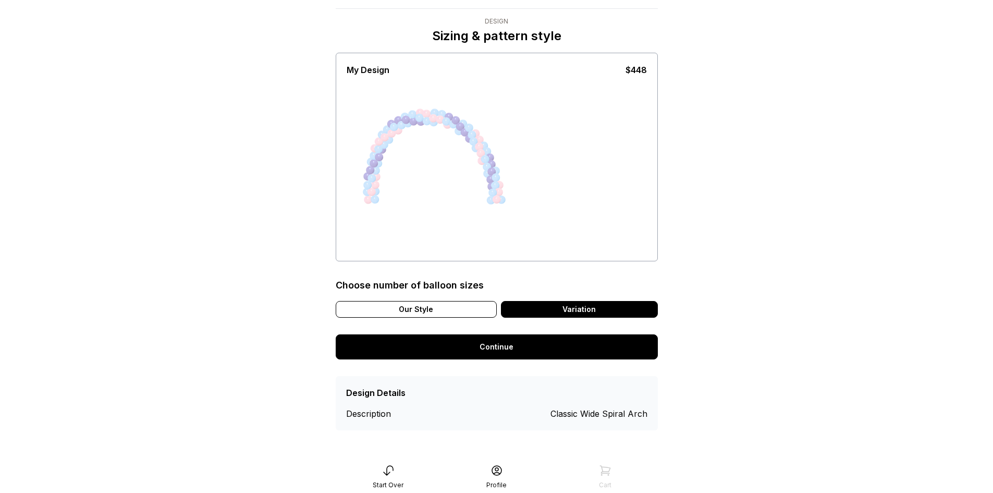
scroll to position [21, 0]
click at [434, 311] on div "Our Style" at bounding box center [416, 309] width 161 height 17
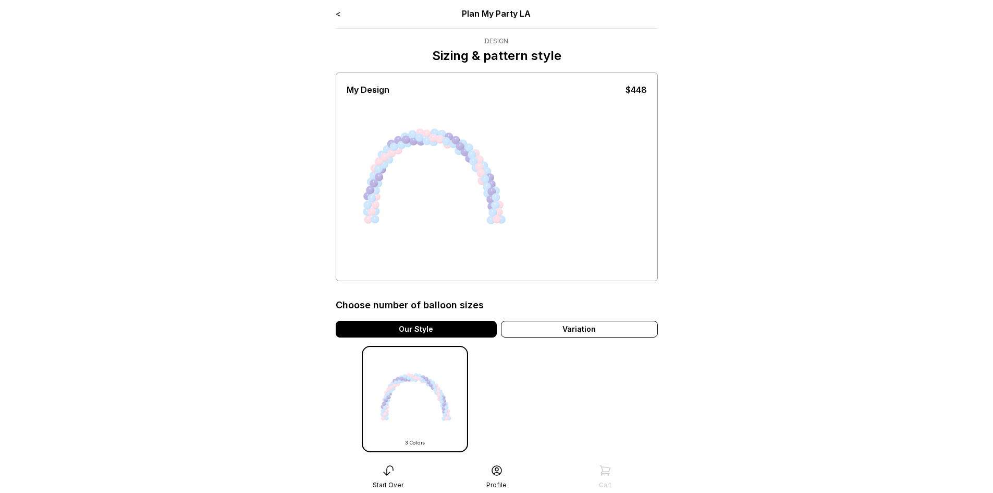
scroll to position [0, 0]
click at [500, 207] on div at bounding box center [496, 206] width 10 height 10
click at [340, 16] on link "<" at bounding box center [338, 14] width 5 height 10
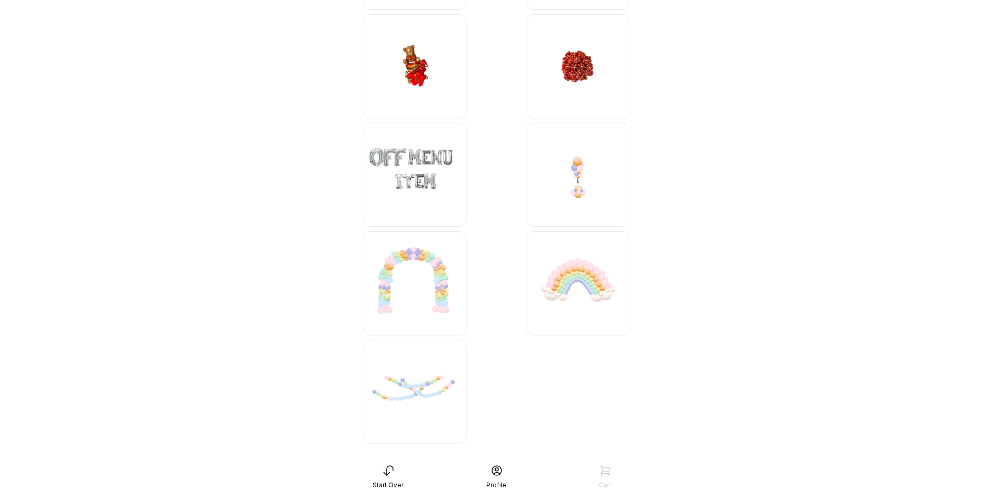
scroll to position [2809, 0]
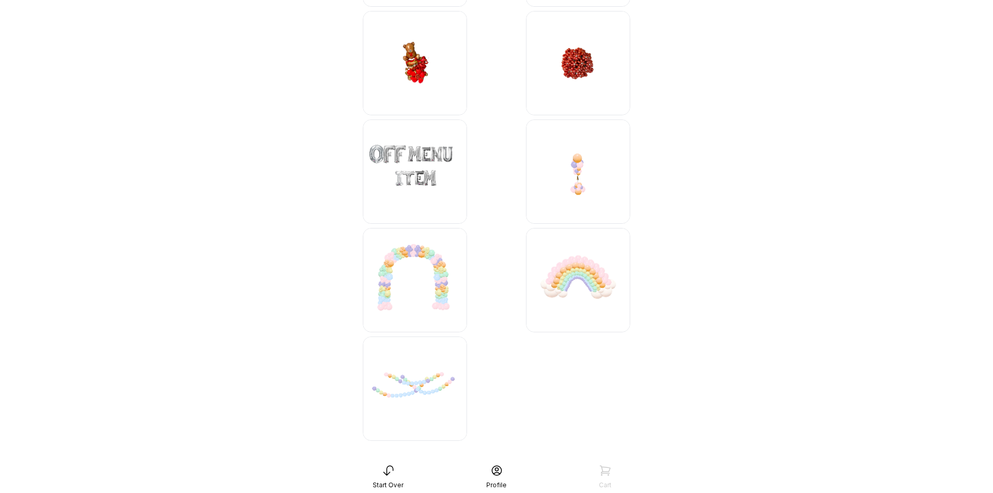
click at [417, 270] on img at bounding box center [415, 280] width 104 height 104
